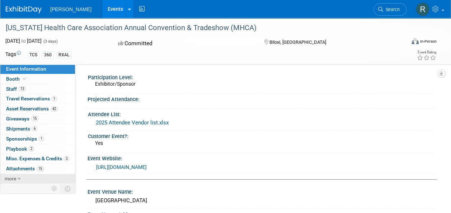
click at [15, 174] on link "more" at bounding box center [37, 179] width 75 height 10
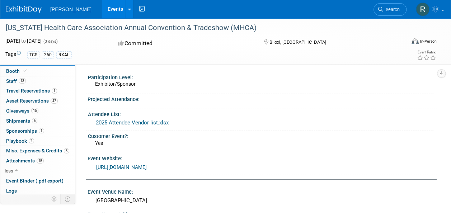
click at [102, 5] on link "Events" at bounding box center [115, 9] width 26 height 18
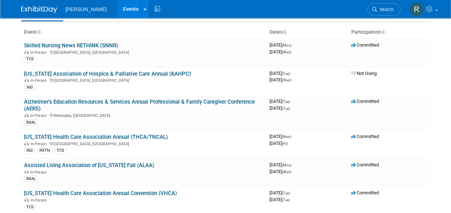
scroll to position [28, 0]
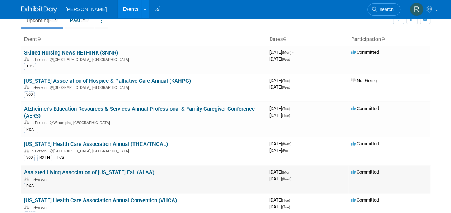
click at [101, 172] on link "Assisted Living Association of [US_STATE] Fall (ALAA)" at bounding box center [89, 172] width 130 height 6
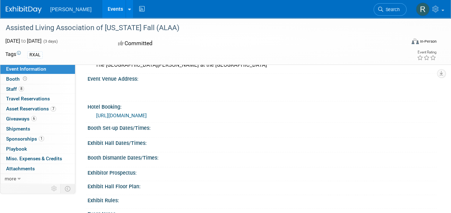
scroll to position [144, 0]
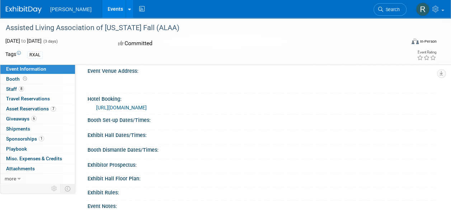
click at [147, 106] on link "https://www.marriott.com/event-reservations/reservation-link.mi?id=174283788972…" at bounding box center [121, 108] width 51 height 6
click at [13, 88] on span "Staff 8" at bounding box center [15, 89] width 18 height 6
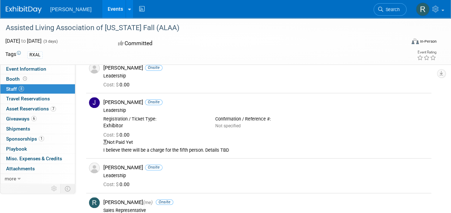
scroll to position [258, 0]
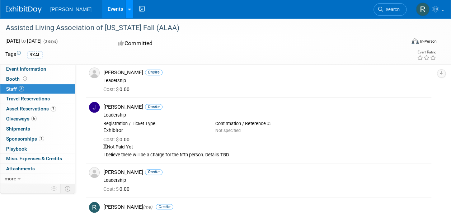
click at [126, 9] on link at bounding box center [130, 9] width 8 height 18
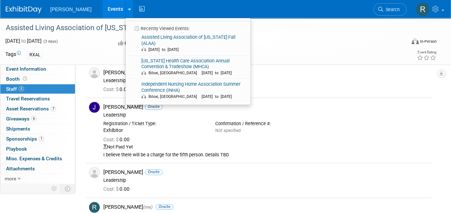
click at [102, 6] on link "Events" at bounding box center [115, 9] width 26 height 18
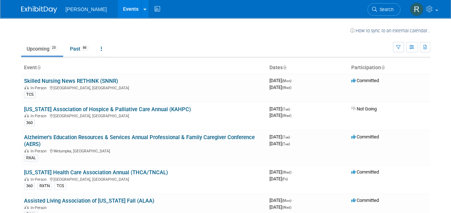
scroll to position [186, 0]
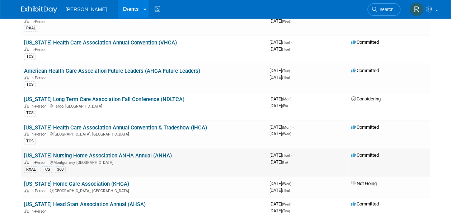
click at [140, 153] on link "Alabama Nursing Home Association ANHA Annual (ANHA)" at bounding box center [98, 156] width 148 height 6
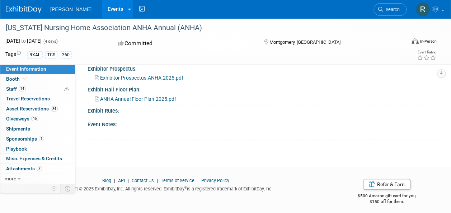
scroll to position [263, 0]
click at [13, 90] on span "Staff 14" at bounding box center [16, 89] width 20 height 6
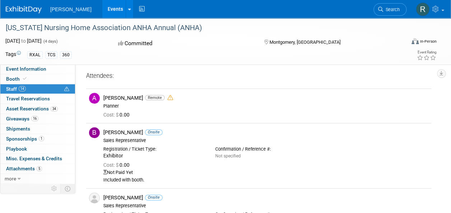
scroll to position [0, 0]
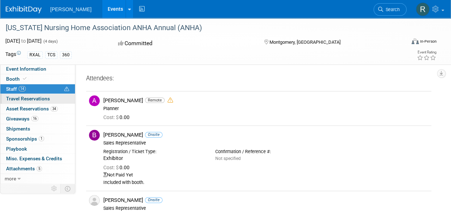
click at [34, 98] on span "Travel Reservations 0" at bounding box center [28, 99] width 44 height 6
